Goal: Task Accomplishment & Management: Complete application form

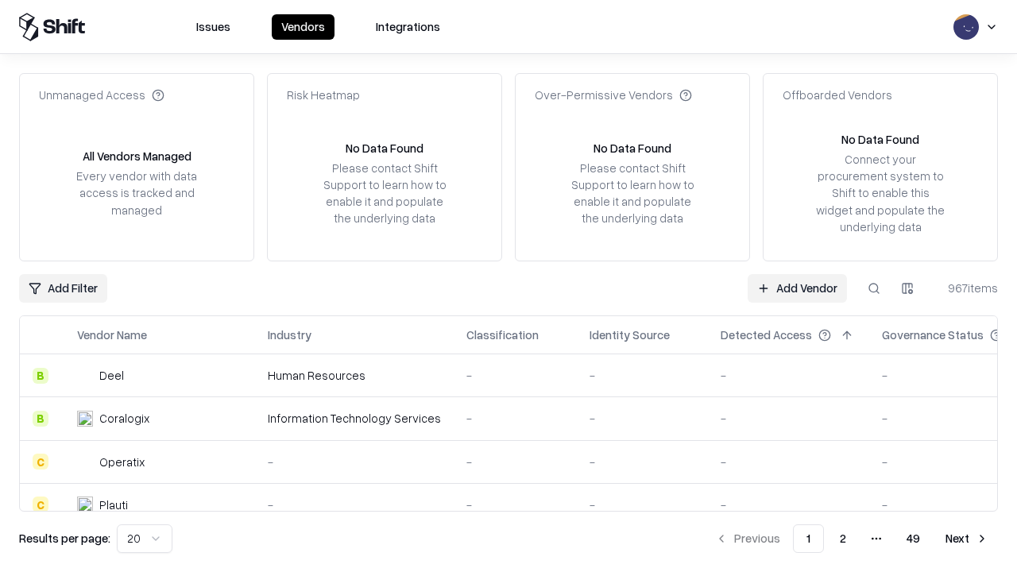
click at [797, 288] on link "Add Vendor" at bounding box center [797, 288] width 99 height 29
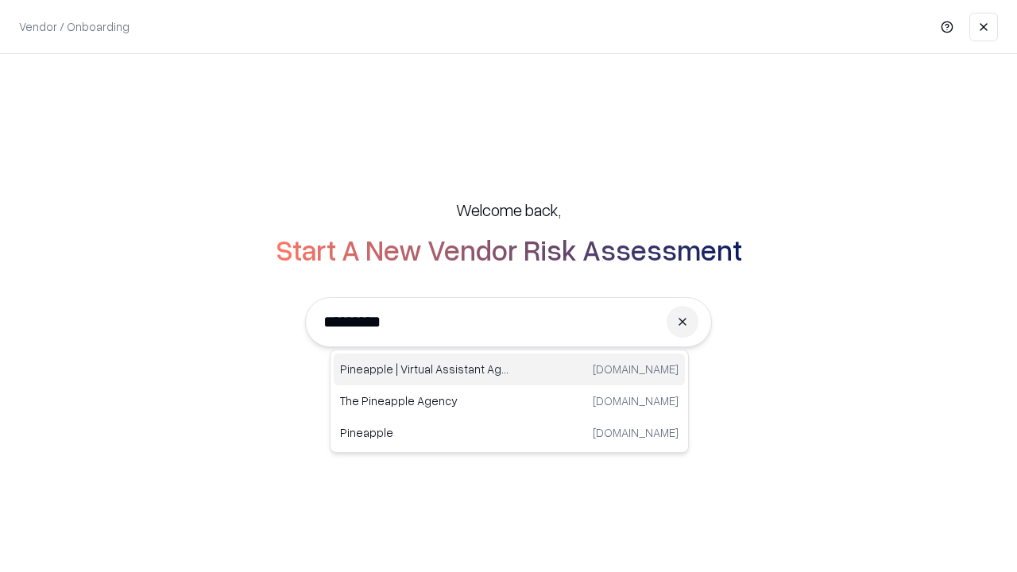
click at [509, 369] on div "Pineapple | Virtual Assistant Agency [DOMAIN_NAME]" at bounding box center [509, 370] width 351 height 32
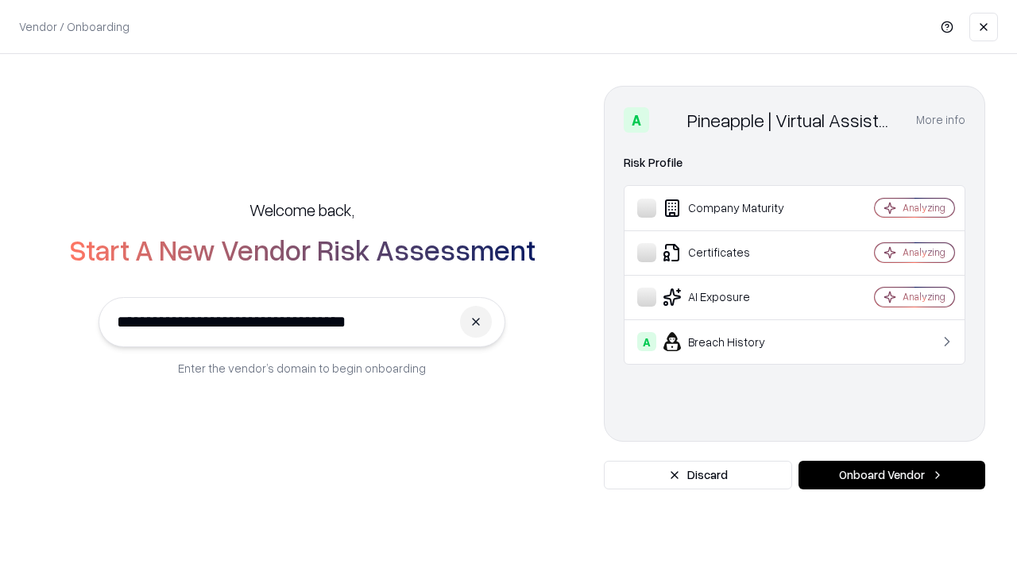
type input "**********"
click at [891, 475] on button "Onboard Vendor" at bounding box center [891, 475] width 187 height 29
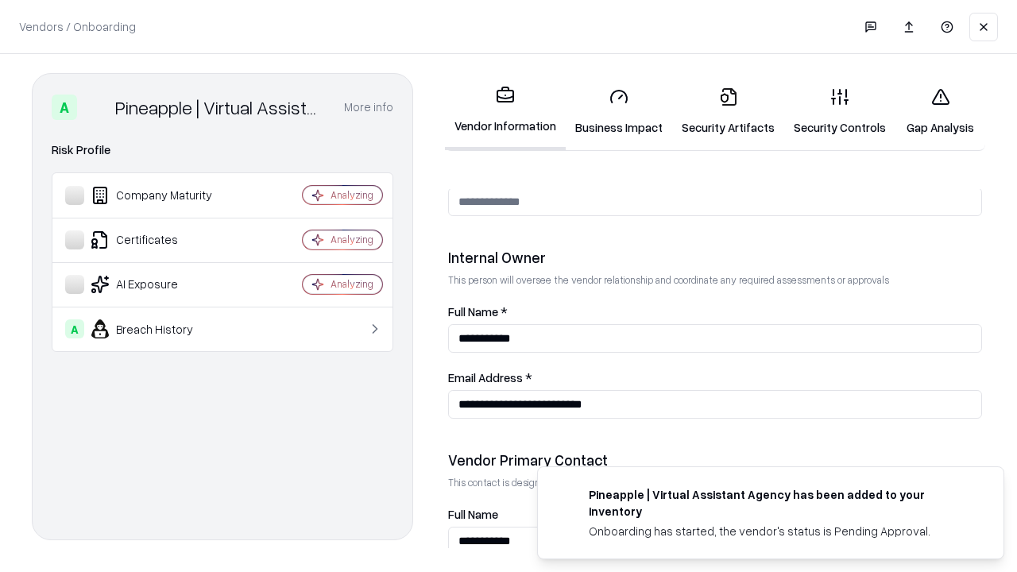
scroll to position [823, 0]
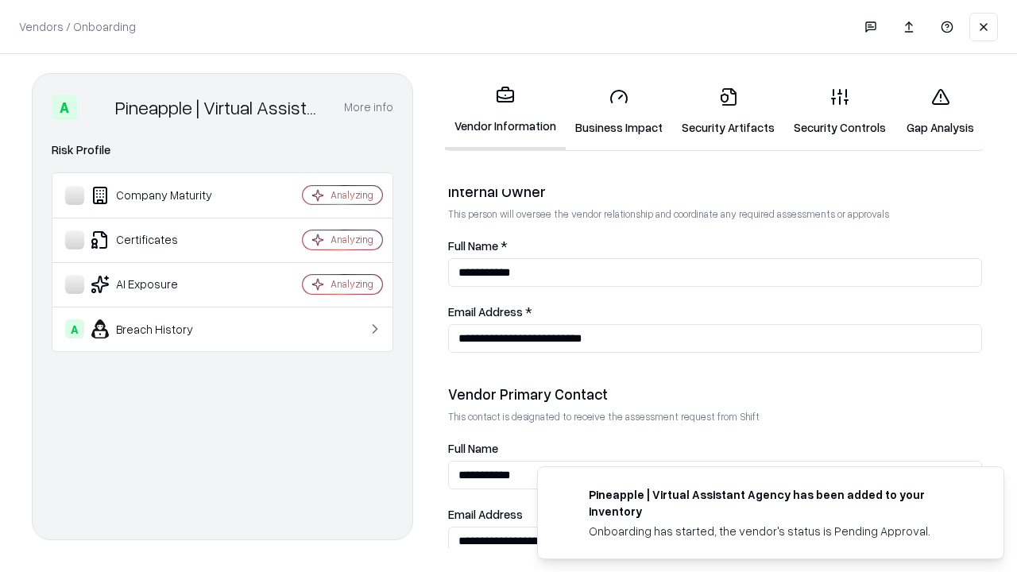
click at [619, 111] on link "Business Impact" at bounding box center [619, 112] width 106 height 74
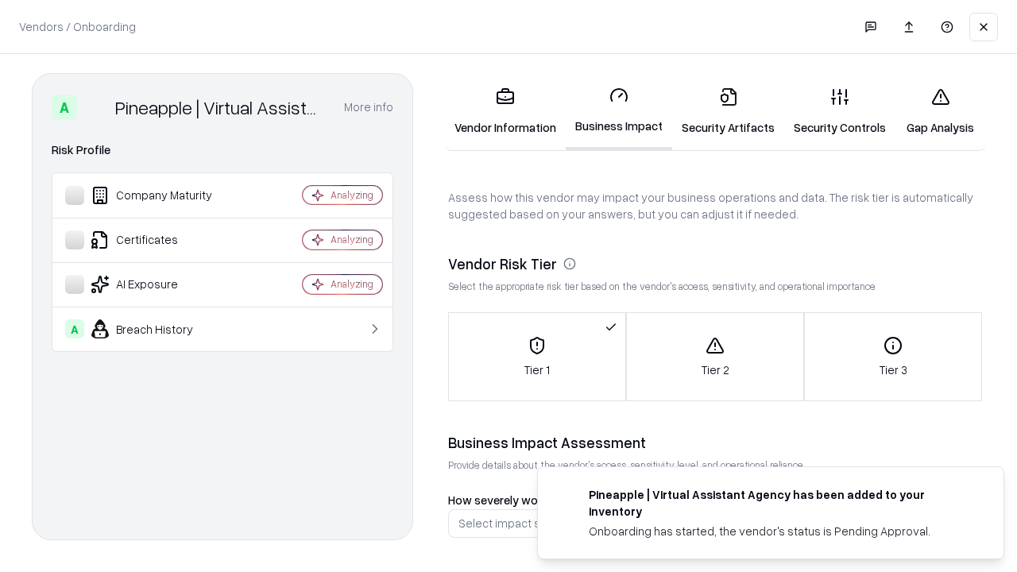
click at [940, 111] on link "Gap Analysis" at bounding box center [940, 112] width 90 height 74
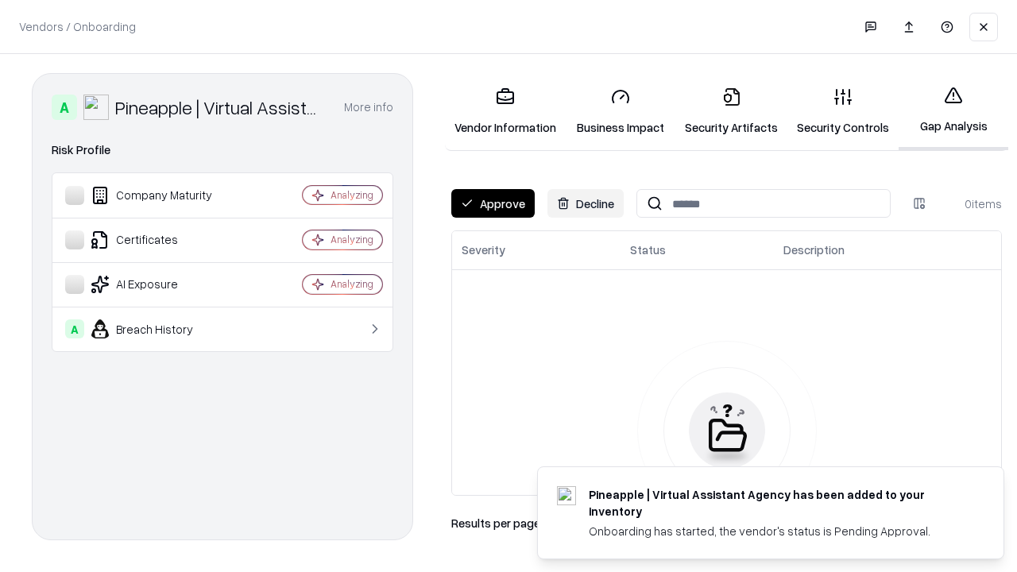
click at [493, 203] on button "Approve" at bounding box center [492, 203] width 83 height 29
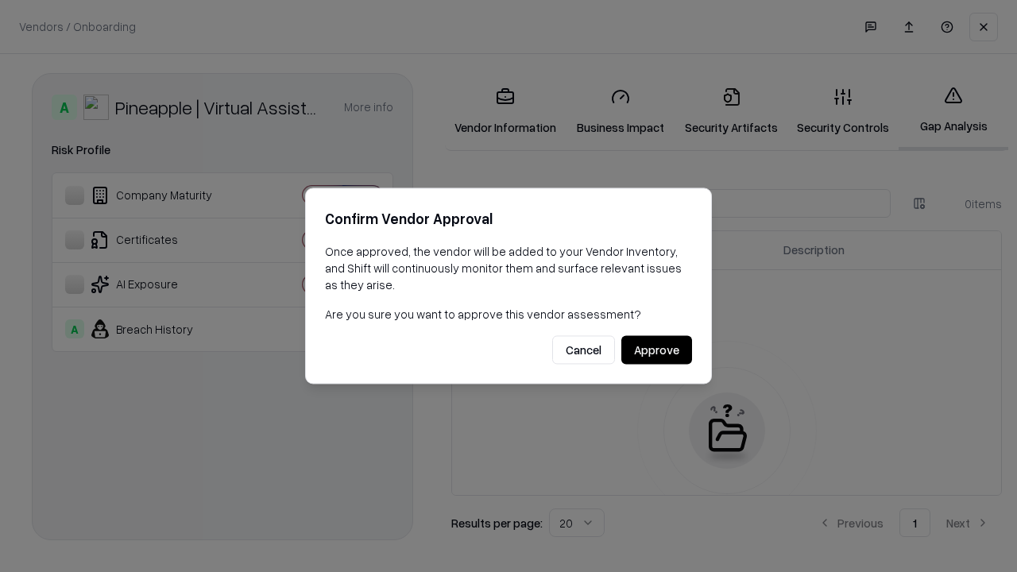
click at [656, 350] on button "Approve" at bounding box center [656, 350] width 71 height 29
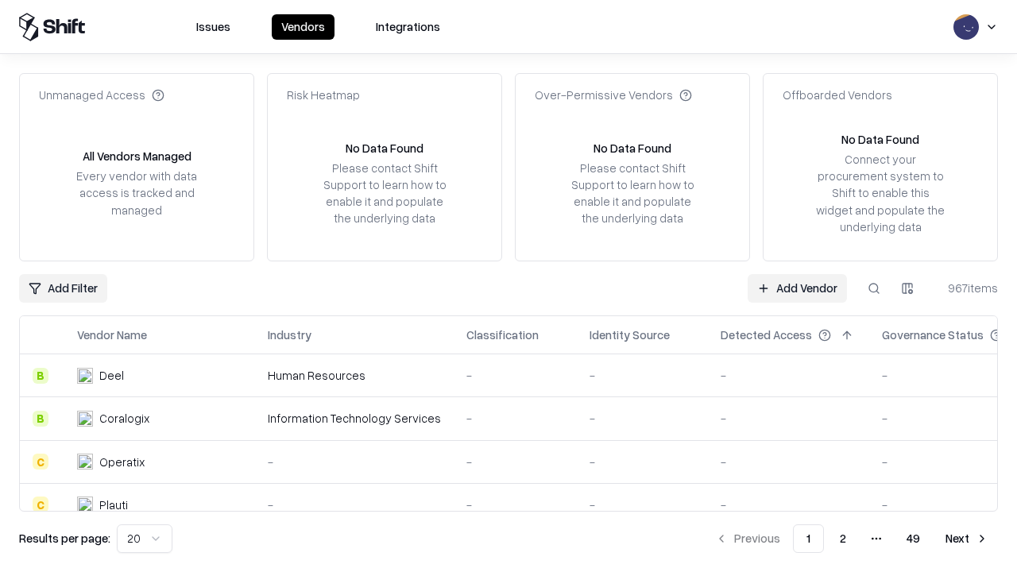
type input "**********"
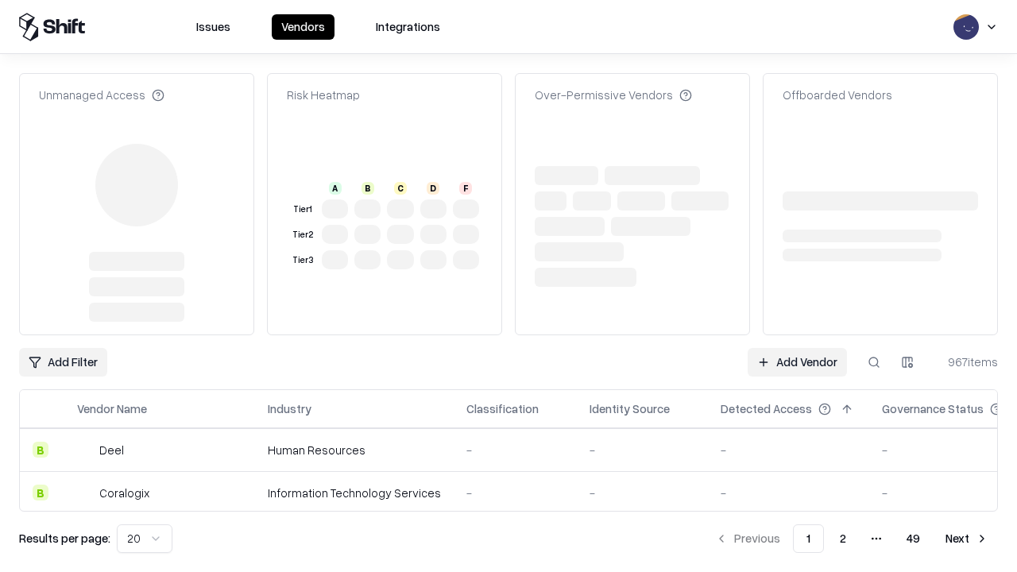
click at [797, 348] on link "Add Vendor" at bounding box center [797, 362] width 99 height 29
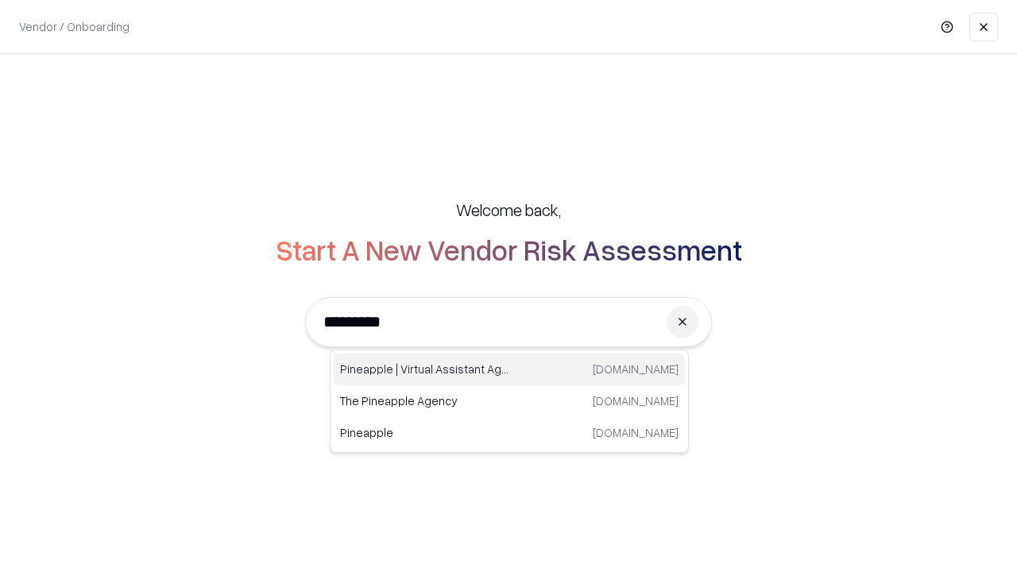
click at [509, 369] on div "Pineapple | Virtual Assistant Agency [DOMAIN_NAME]" at bounding box center [509, 370] width 351 height 32
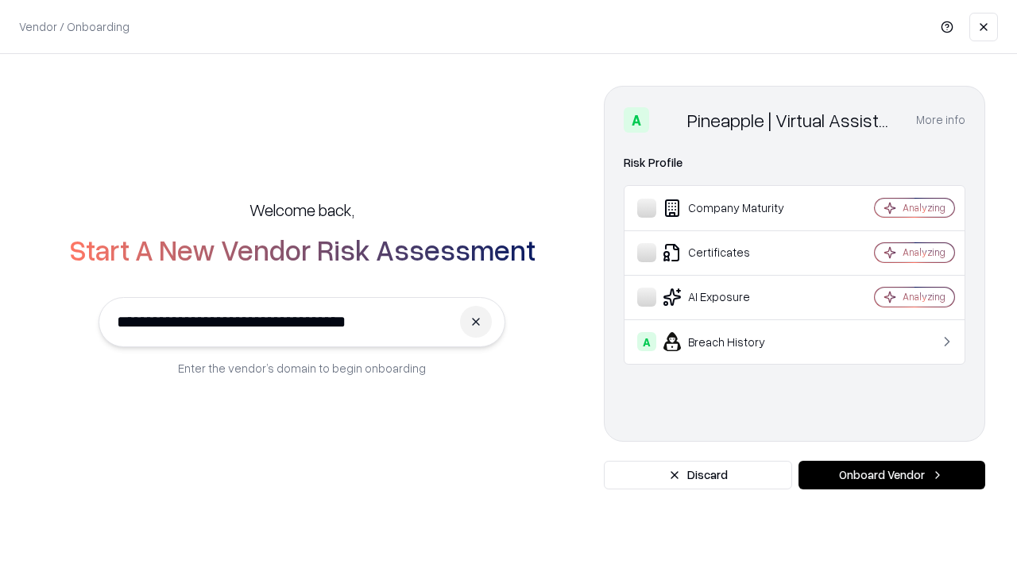
type input "**********"
click at [891, 475] on button "Onboard Vendor" at bounding box center [891, 475] width 187 height 29
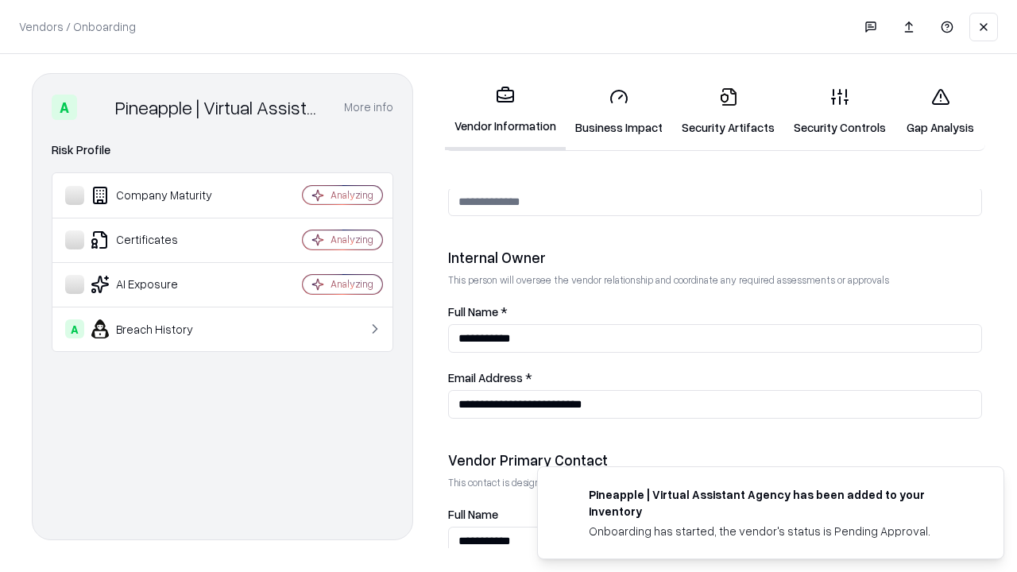
scroll to position [823, 0]
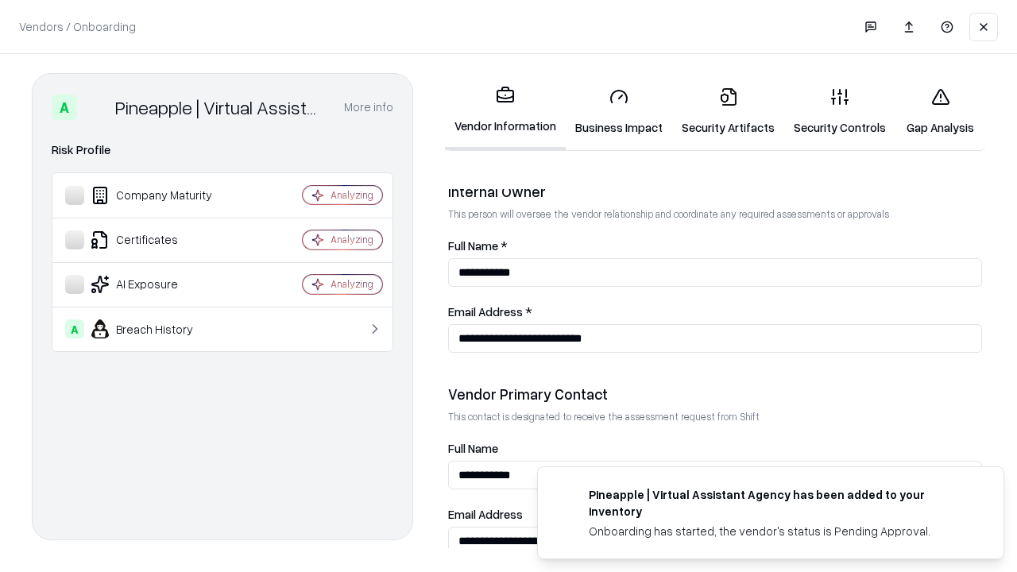
click at [940, 111] on link "Gap Analysis" at bounding box center [940, 112] width 90 height 74
